Goal: Transaction & Acquisition: Purchase product/service

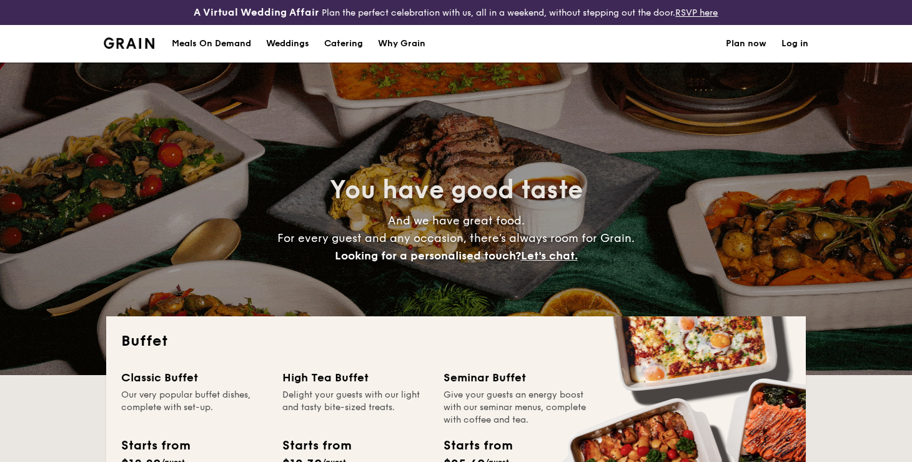
select select
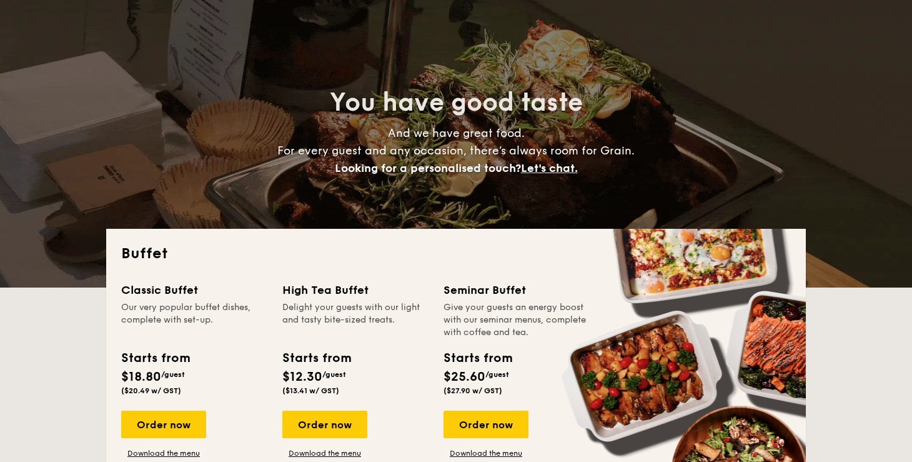
scroll to position [94, 0]
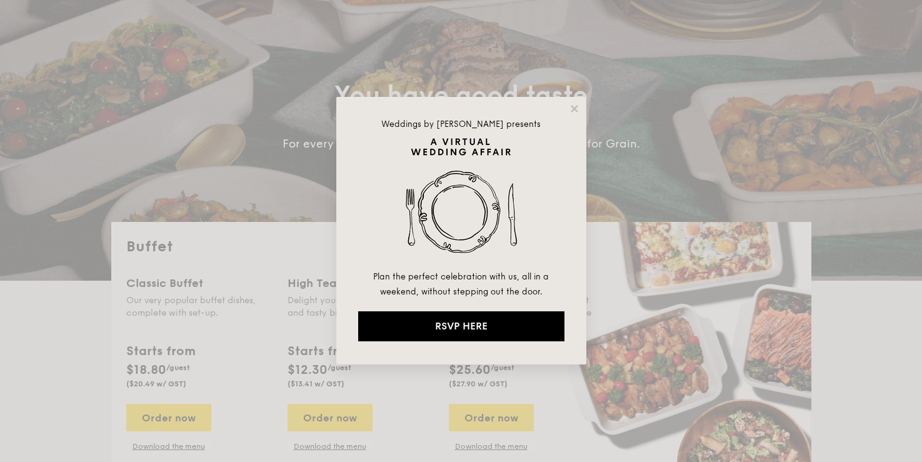
click at [574, 102] on div "Weddings by [PERSON_NAME] presents Plan the perfect celebration with us, all in…" at bounding box center [461, 230] width 250 height 267
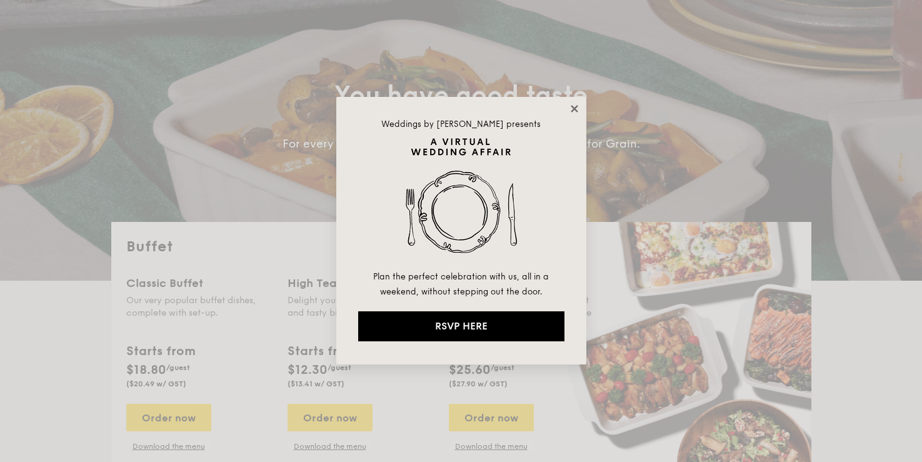
click at [578, 104] on icon at bounding box center [574, 108] width 11 height 11
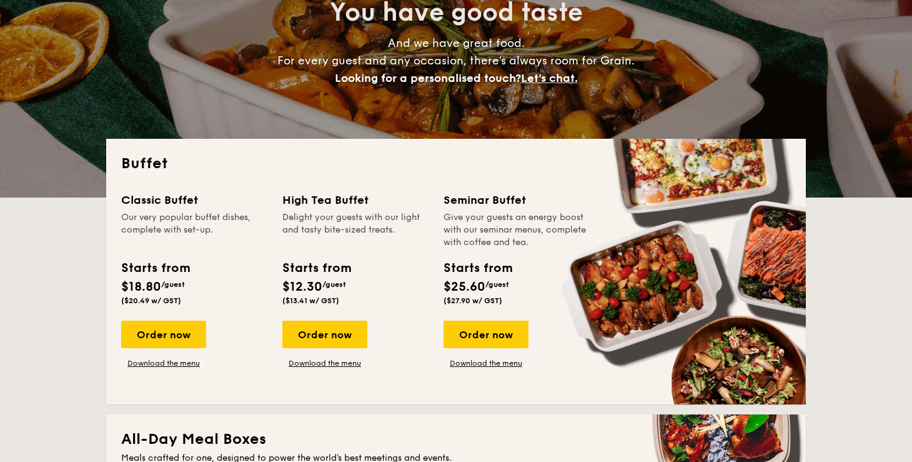
scroll to position [201, 0]
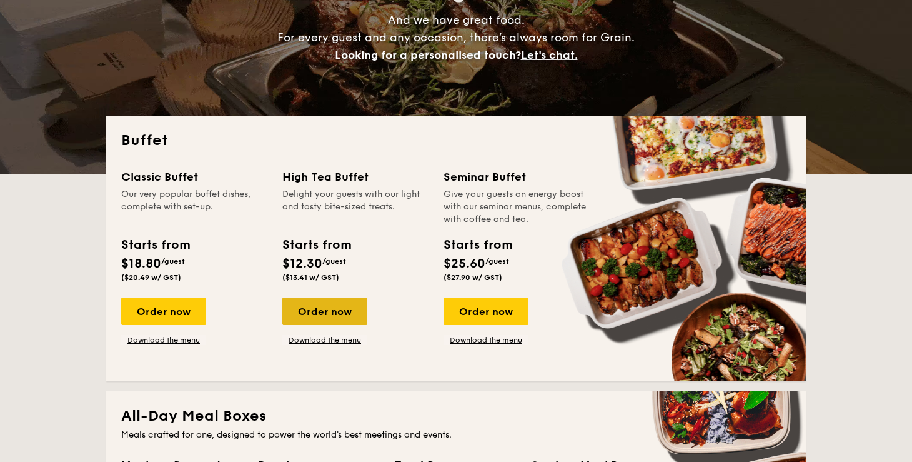
click at [347, 304] on div "Order now" at bounding box center [324, 310] width 85 height 27
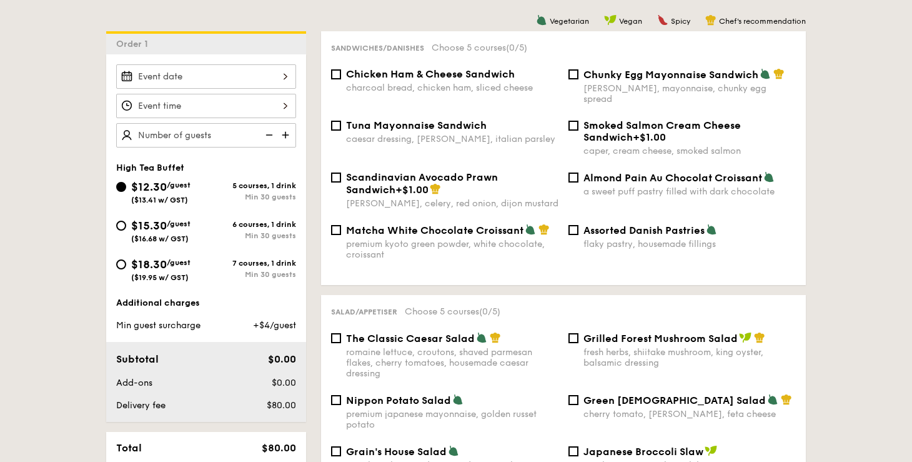
scroll to position [339, 0]
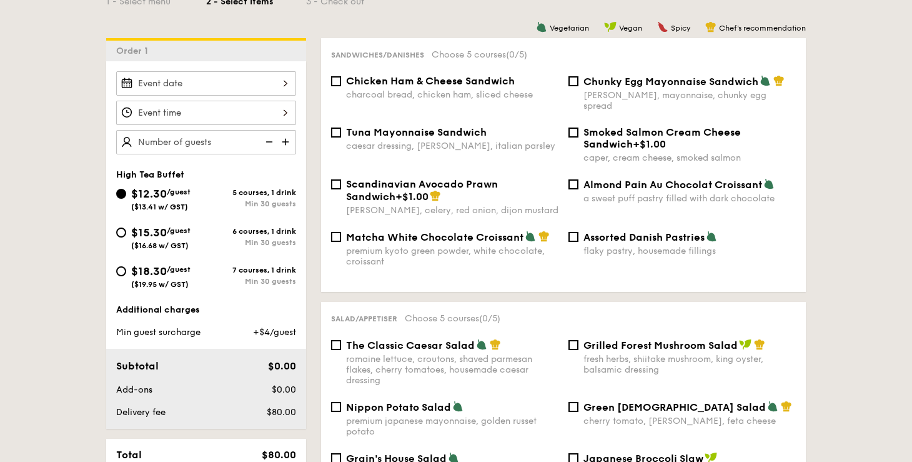
click at [415, 82] on span "Chicken Ham & Cheese Sandwich" at bounding box center [430, 81] width 169 height 12
click at [341, 82] on input "Chicken Ham & Cheese Sandwich charcoal bread, chicken ham, sliced cheese" at bounding box center [336, 81] width 10 height 10
checkbox input "true"
click at [590, 179] on span "Almond Pain Au Chocolat Croissant" at bounding box center [673, 185] width 179 height 12
click at [579, 179] on input "Almond Pain Au Chocolat Croissant a sweet puff pastry filled with dark chocolate" at bounding box center [574, 184] width 10 height 10
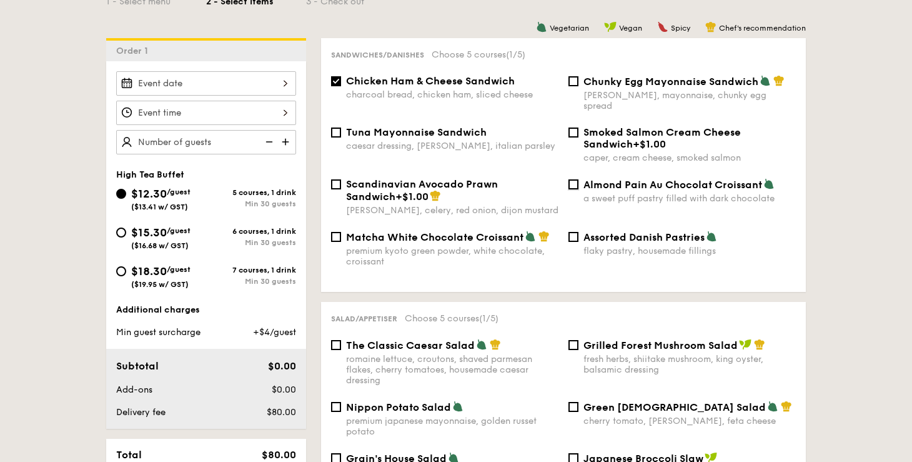
checkbox input "true"
click at [432, 231] on span "Matcha White Chocolate Croissant" at bounding box center [434, 237] width 177 height 12
click at [341, 232] on input "Matcha White Chocolate Croissant premium kyoto green powder, white chocolate, c…" at bounding box center [336, 237] width 10 height 10
checkbox input "true"
click at [460, 141] on div "caesar dressing, [PERSON_NAME], italian parsley" at bounding box center [452, 146] width 212 height 11
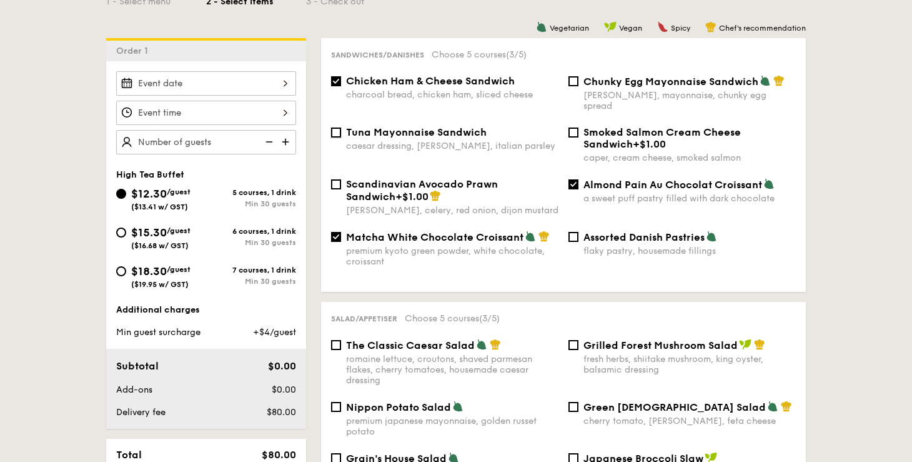
click at [341, 131] on input "Tuna Mayonnaise Sandwich caesar dressing, [GEOGRAPHIC_DATA], italian parsley" at bounding box center [336, 132] width 10 height 10
checkbox input "true"
click at [597, 81] on span "Chunky Egg Mayonnaise Sandwich" at bounding box center [671, 82] width 175 height 12
click at [579, 81] on input "Chunky Egg Mayonnaise Sandwich dijon mustard, mayonnaise, chunky egg spread" at bounding box center [574, 81] width 10 height 10
checkbox input "true"
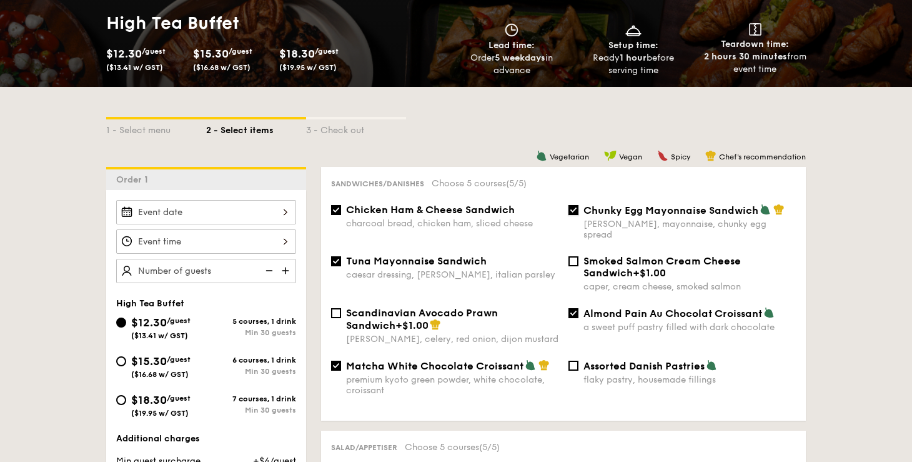
scroll to position [201, 0]
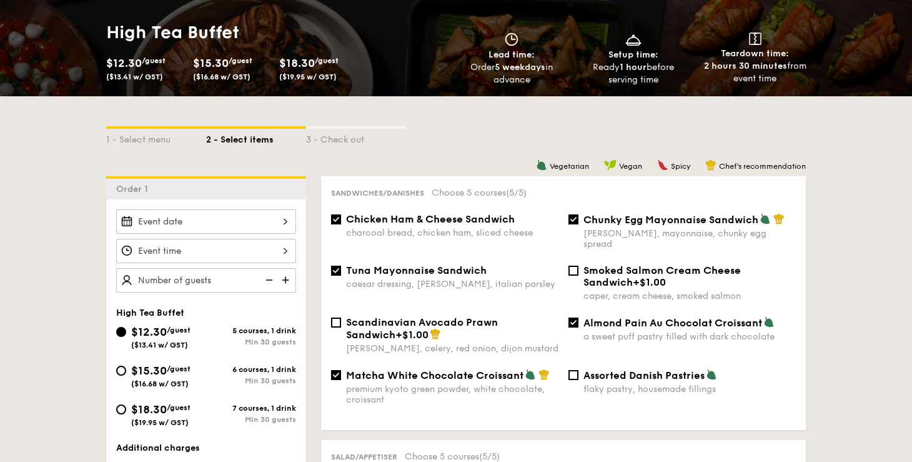
click at [456, 216] on span "Chicken Ham & Cheese Sandwich" at bounding box center [430, 219] width 169 height 12
click at [341, 216] on input "Chicken Ham & Cheese Sandwich charcoal bread, chicken ham, sliced cheese" at bounding box center [336, 219] width 10 height 10
checkbox input "false"
click at [450, 241] on div "Chicken Ham & Cheese Sandwich charcoal bread, chicken ham, sliced cheese Chunky…" at bounding box center [563, 238] width 475 height 51
click at [447, 264] on span "Tuna Mayonnaise Sandwich" at bounding box center [416, 270] width 141 height 12
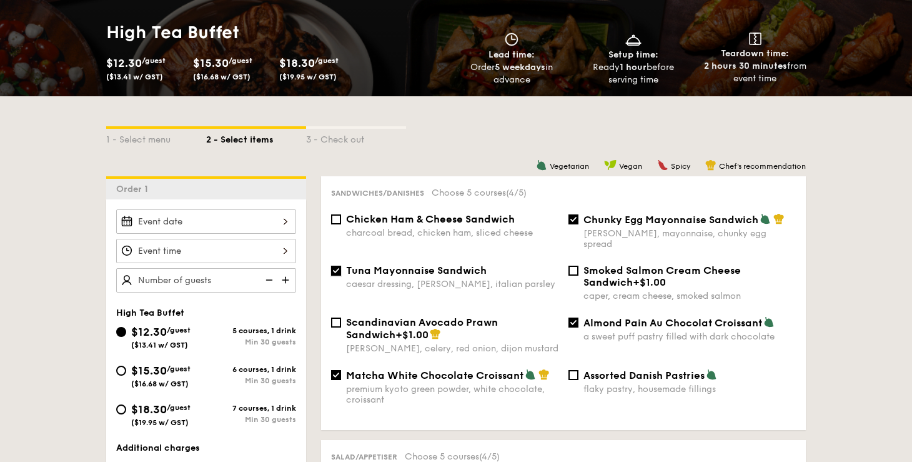
click at [341, 266] on input "Tuna Mayonnaise Sandwich caesar dressing, [GEOGRAPHIC_DATA], italian parsley" at bounding box center [336, 271] width 10 height 10
checkbox input "false"
click at [433, 369] on span "Matcha White Chocolate Croissant" at bounding box center [434, 375] width 177 height 12
click at [341, 370] on input "Matcha White Chocolate Croissant premium kyoto green powder, white chocolate, c…" at bounding box center [336, 375] width 10 height 10
checkbox input "false"
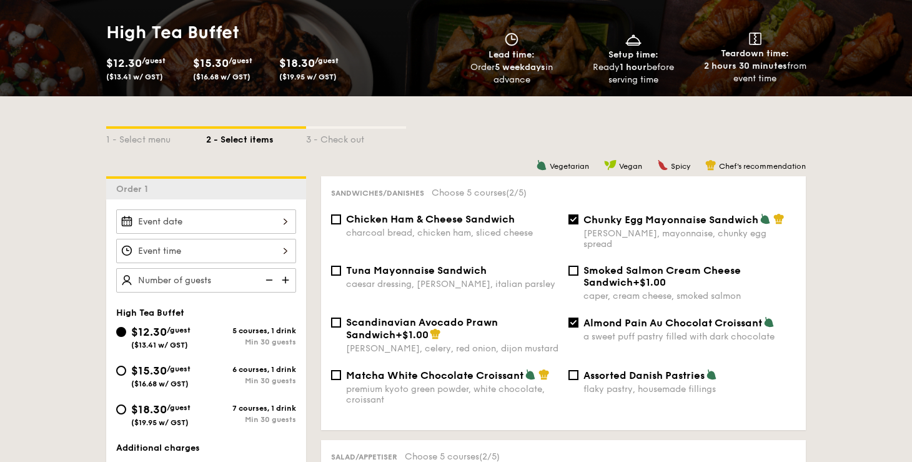
click at [592, 317] on span "Almond Pain Au Chocolat Croissant" at bounding box center [673, 323] width 179 height 12
click at [579, 317] on input "Almond Pain Au Chocolat Croissant a sweet puff pastry filled with dark chocolate" at bounding box center [574, 322] width 10 height 10
checkbox input "false"
click at [596, 214] on span "Chunky Egg Mayonnaise Sandwich" at bounding box center [671, 220] width 175 height 12
click at [579, 214] on input "Chunky Egg Mayonnaise Sandwich dijon mustard, mayonnaise, chunky egg spread" at bounding box center [574, 219] width 10 height 10
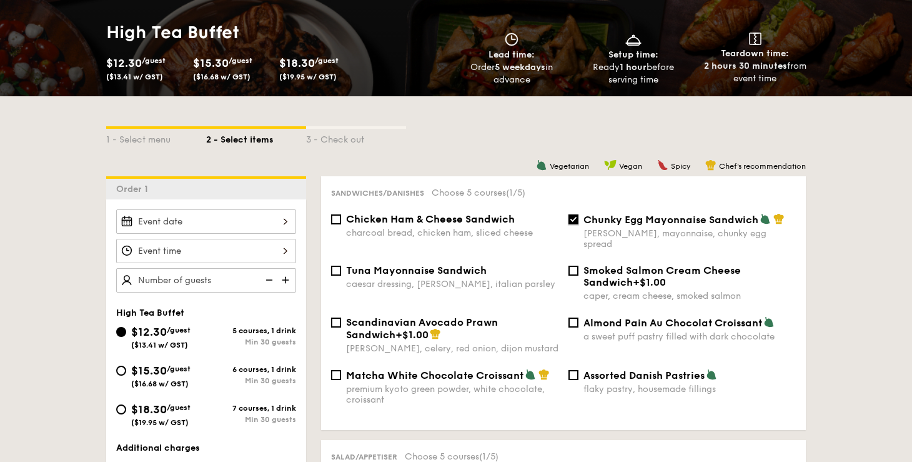
checkbox input "false"
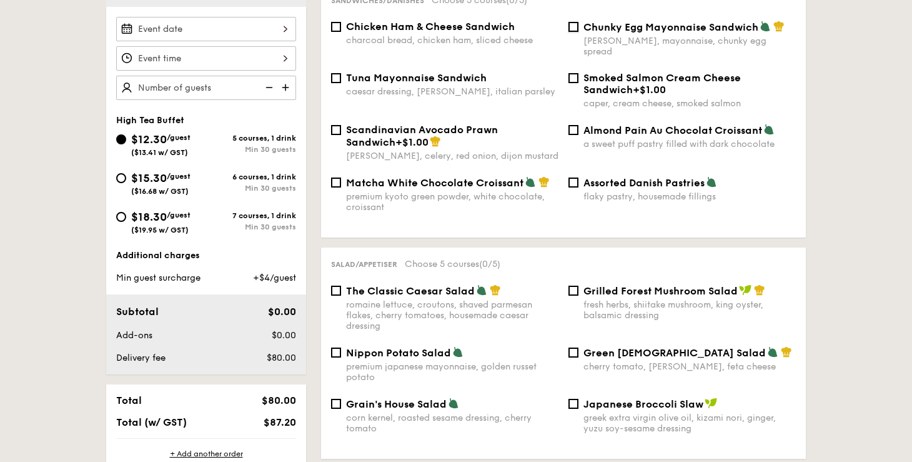
scroll to position [403, 0]
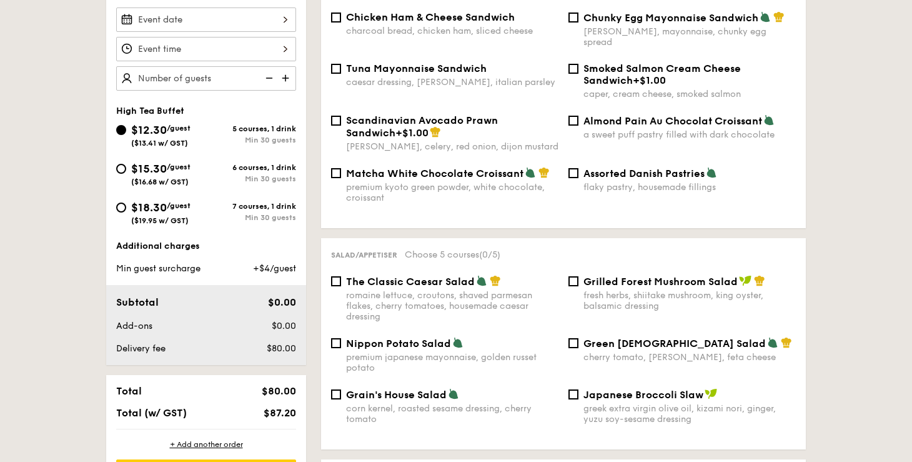
click at [292, 74] on img at bounding box center [286, 78] width 19 height 24
click at [276, 80] on img at bounding box center [268, 78] width 19 height 24
click at [289, 75] on img at bounding box center [286, 78] width 19 height 24
click at [272, 85] on img at bounding box center [268, 78] width 19 height 24
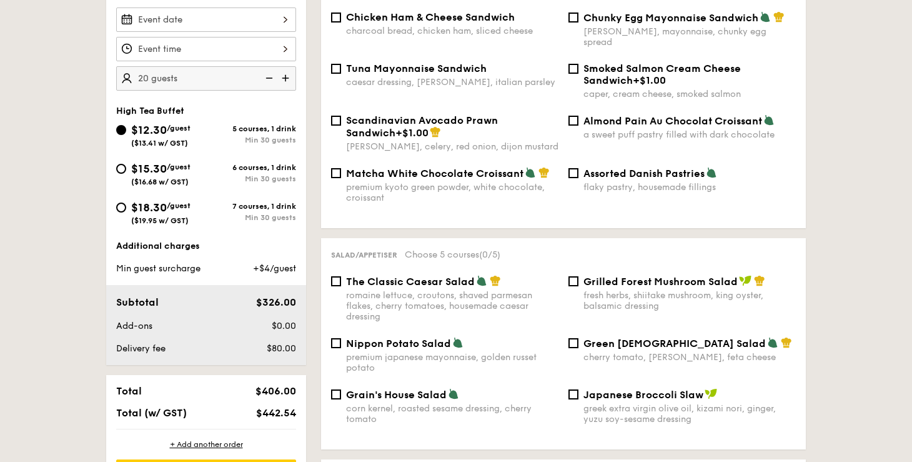
click at [289, 84] on img at bounding box center [286, 78] width 19 height 24
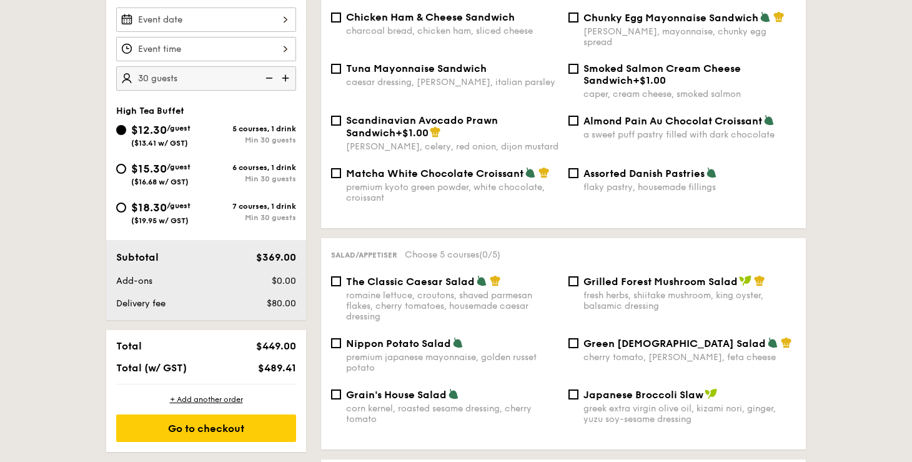
click at [277, 82] on img at bounding box center [286, 78] width 19 height 24
type input "40 guests"
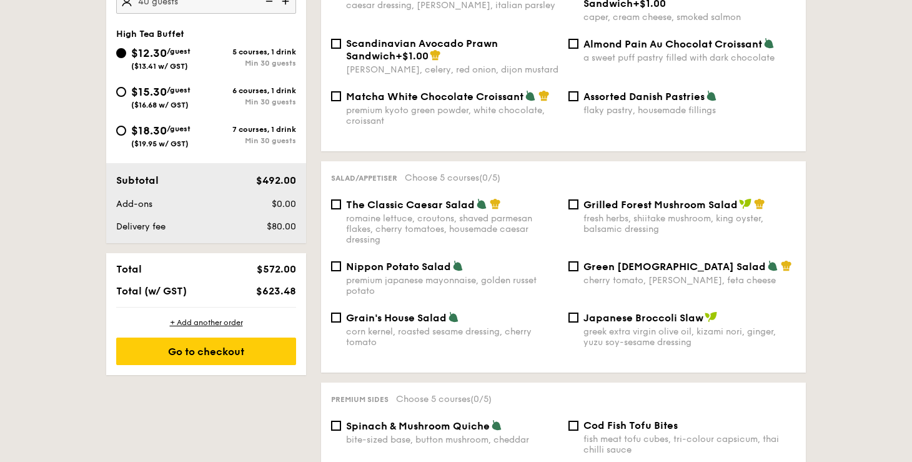
scroll to position [494, 0]
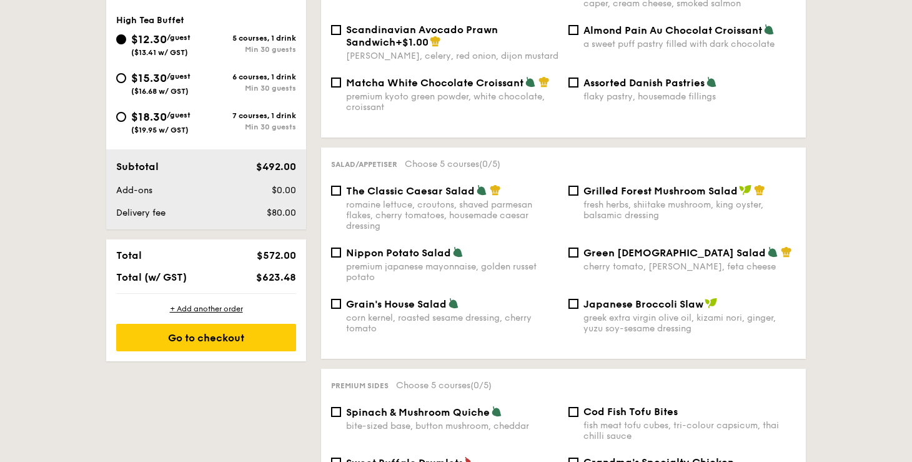
select select
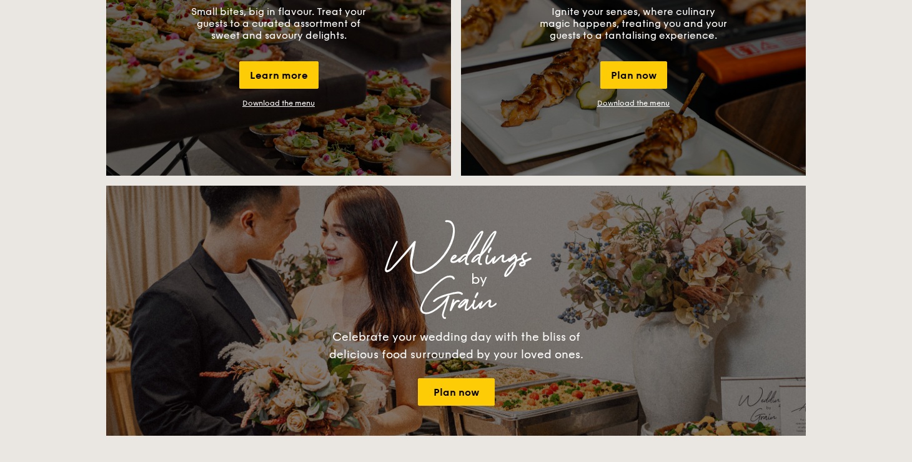
scroll to position [1312, 0]
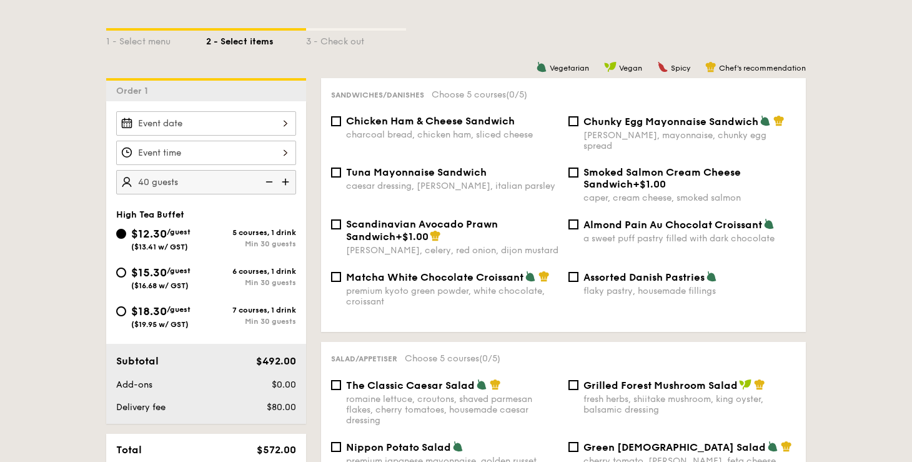
scroll to position [347, 0]
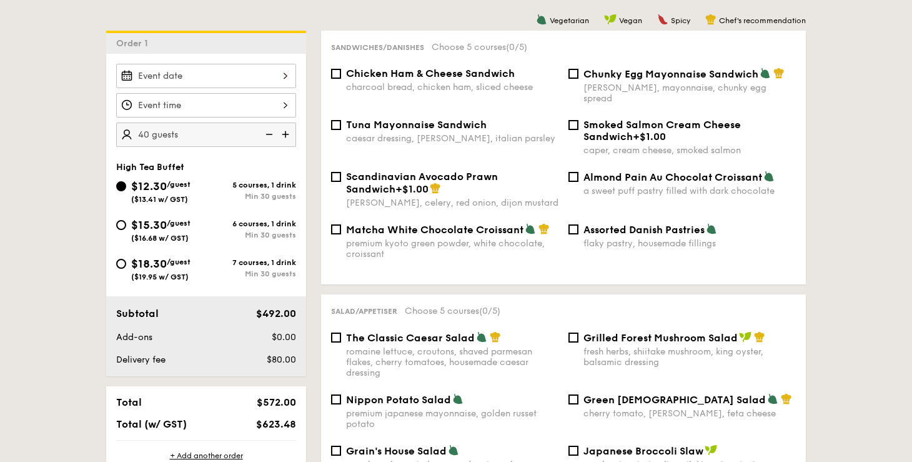
select select
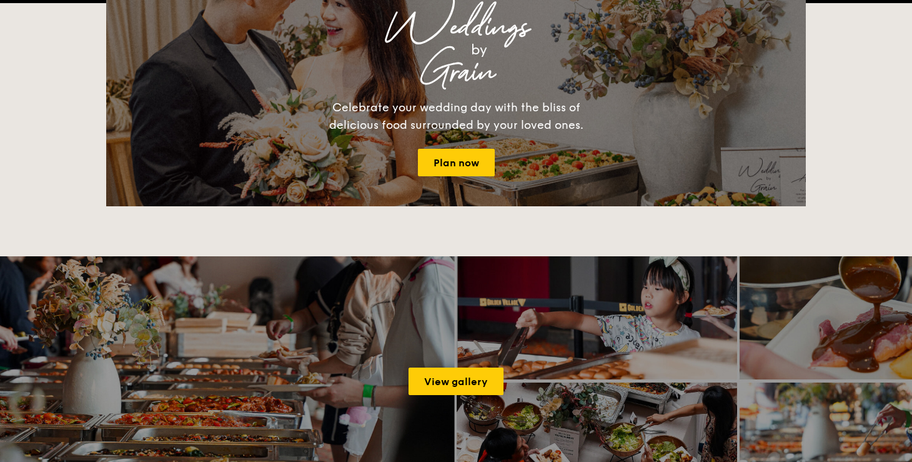
scroll to position [2427, 0]
